Goal: Task Accomplishment & Management: Use online tool/utility

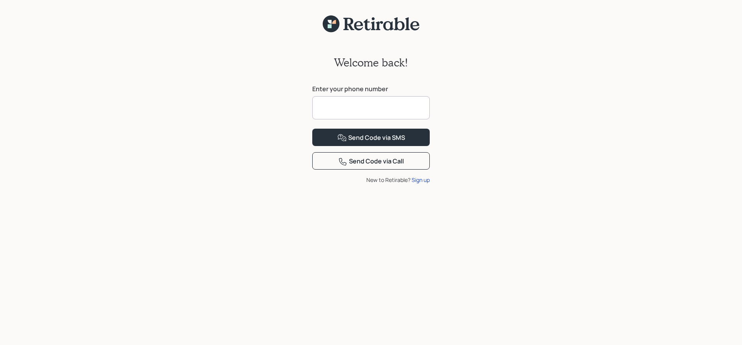
click at [330, 106] on input at bounding box center [370, 107] width 117 height 23
type input "**********"
click at [394, 143] on div "Send Code via SMS" at bounding box center [371, 137] width 68 height 9
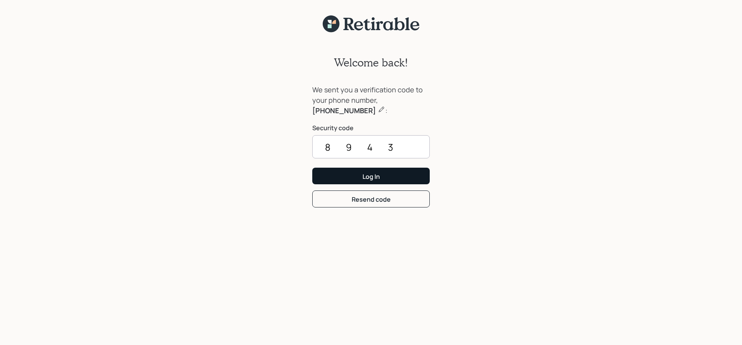
type input "8943"
click at [372, 174] on div "Log In" at bounding box center [370, 176] width 17 height 8
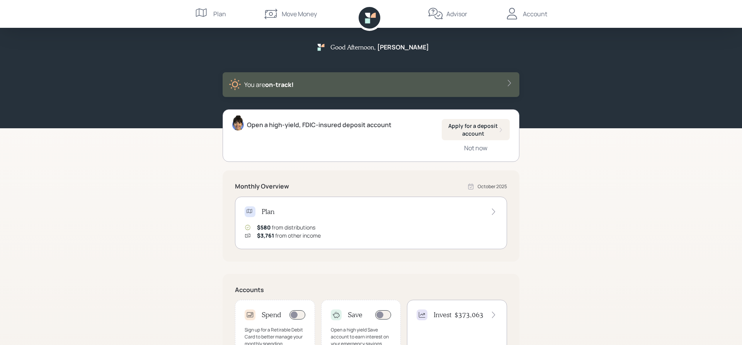
click at [219, 12] on div "Plan" at bounding box center [219, 13] width 13 height 9
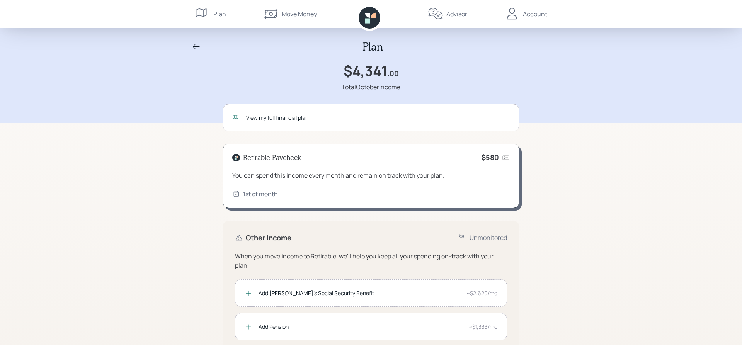
click at [253, 118] on div "View my full financial plan" at bounding box center [377, 118] width 263 height 8
